Goal: Task Accomplishment & Management: Use online tool/utility

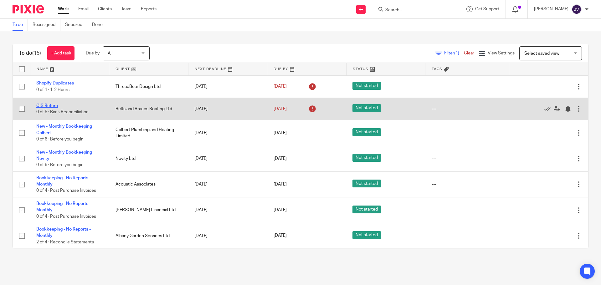
click at [44, 104] on link "CIS Return" at bounding box center [47, 106] width 22 height 4
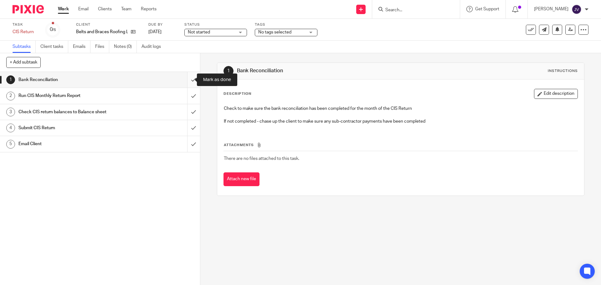
click at [193, 81] on input "submit" at bounding box center [100, 80] width 200 height 16
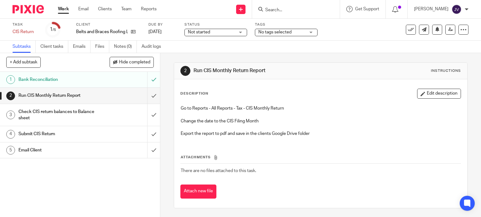
click at [22, 8] on img at bounding box center [28, 9] width 31 height 8
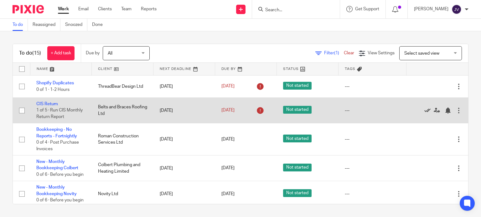
click at [424, 112] on icon at bounding box center [427, 111] width 6 height 6
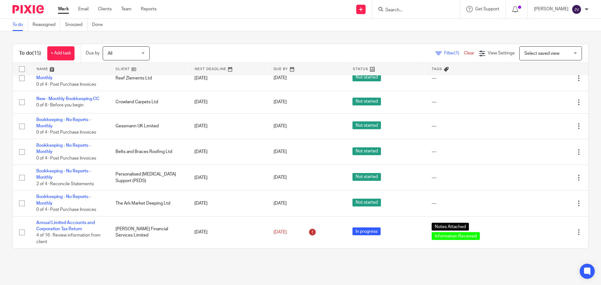
scroll to position [187, 0]
